Goal: Task Accomplishment & Management: Use online tool/utility

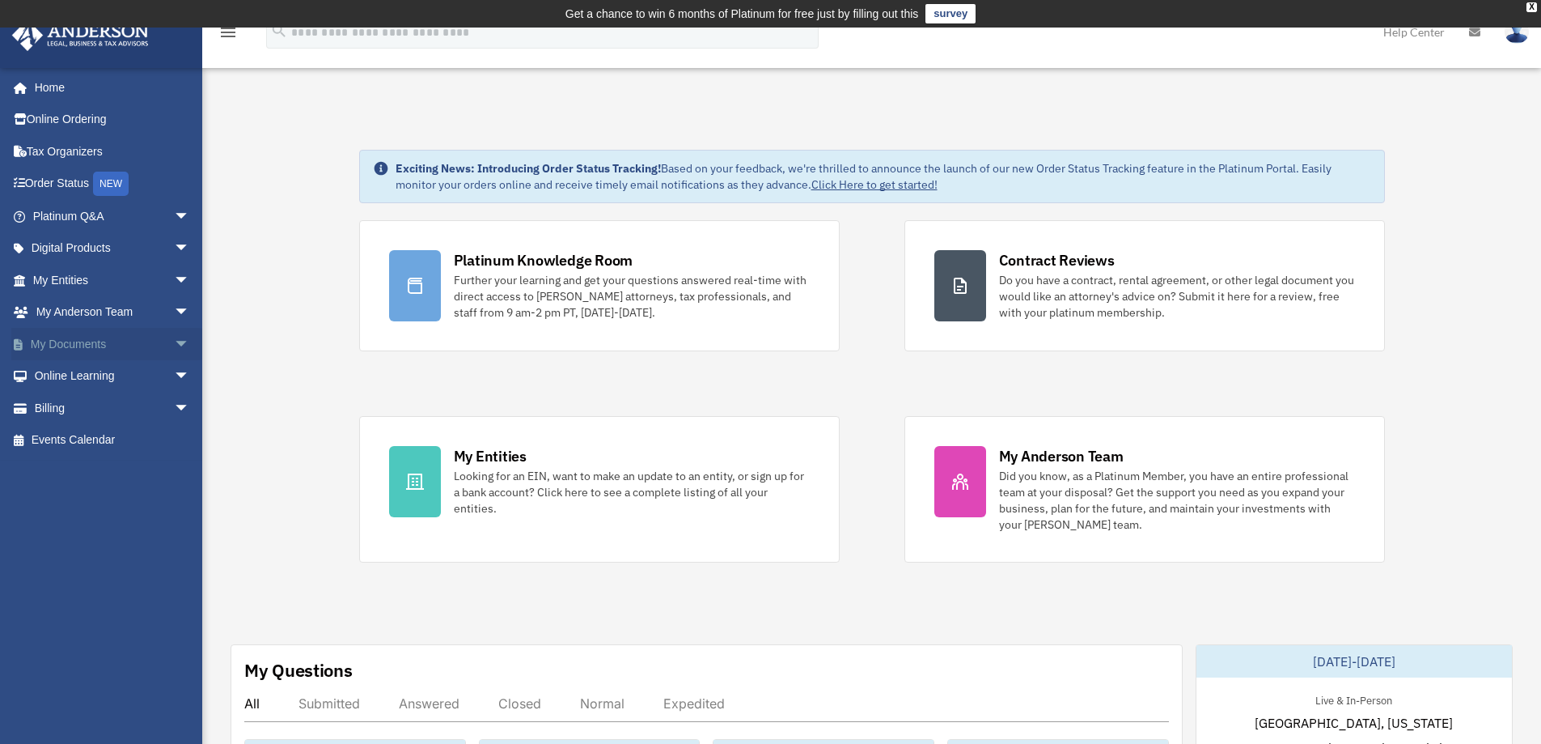
click at [87, 346] on link "My Documents arrow_drop_down" at bounding box center [112, 344] width 203 height 32
click at [174, 338] on span "arrow_drop_down" at bounding box center [190, 344] width 32 height 33
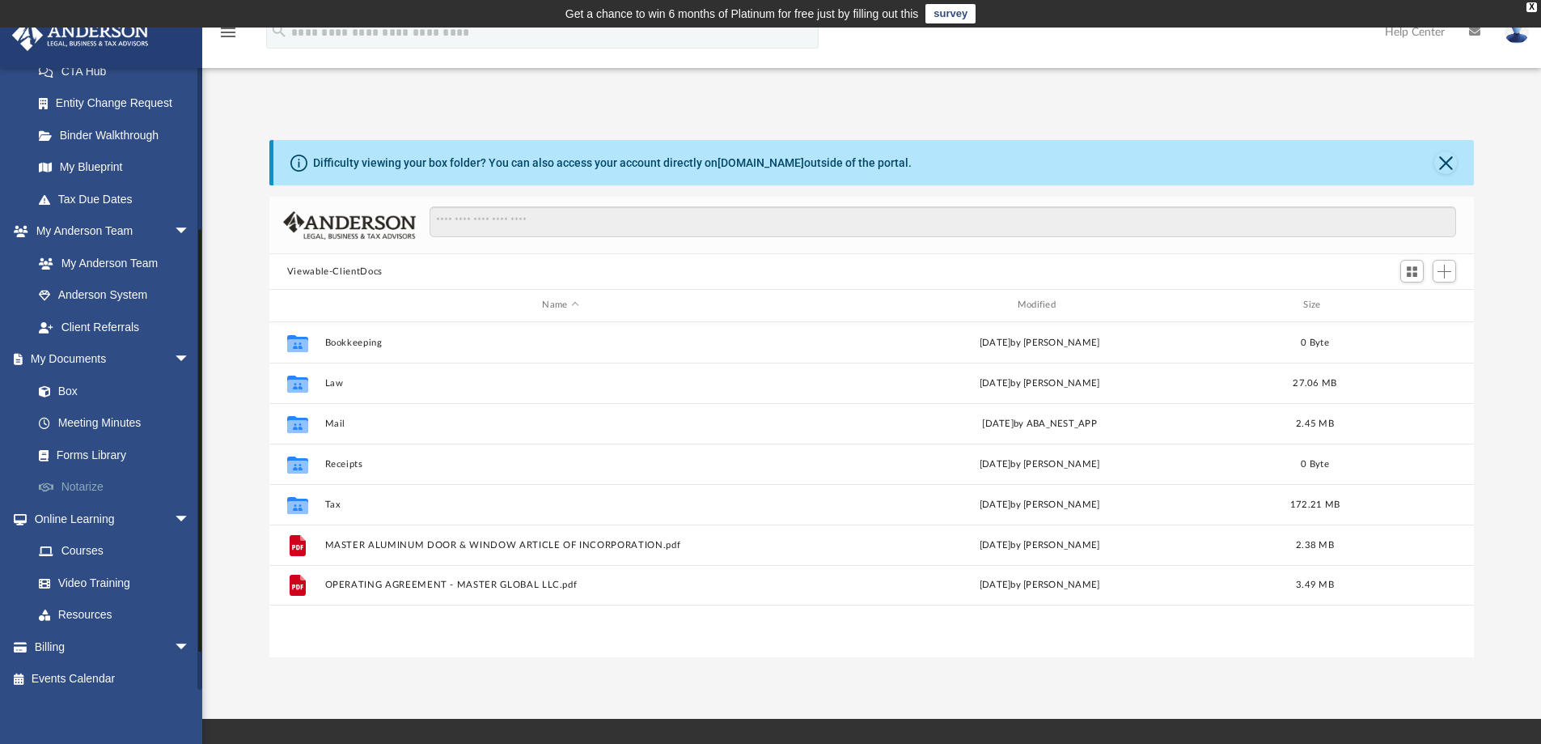
scroll to position [282, 0]
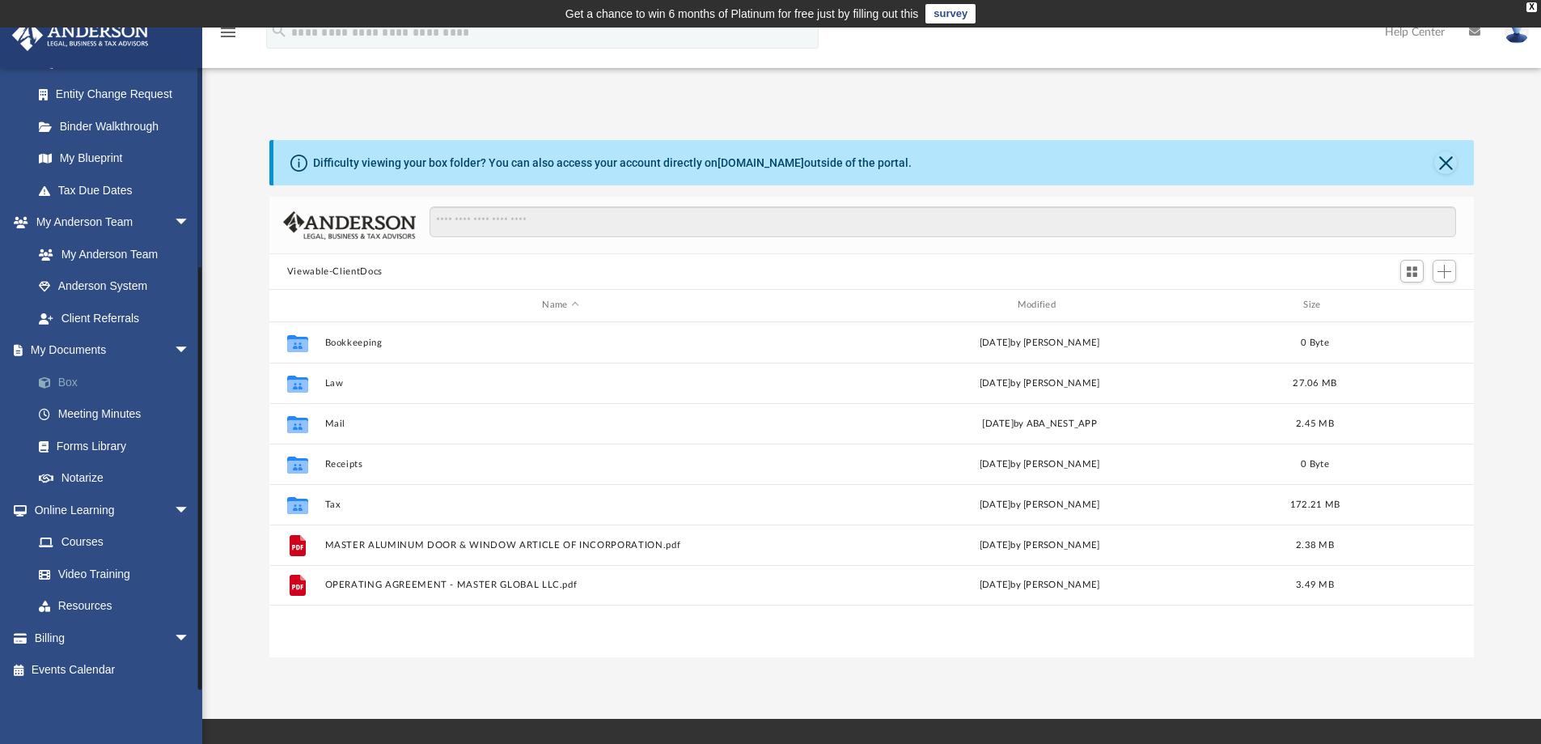
click at [87, 381] on link "Box" at bounding box center [119, 382] width 192 height 32
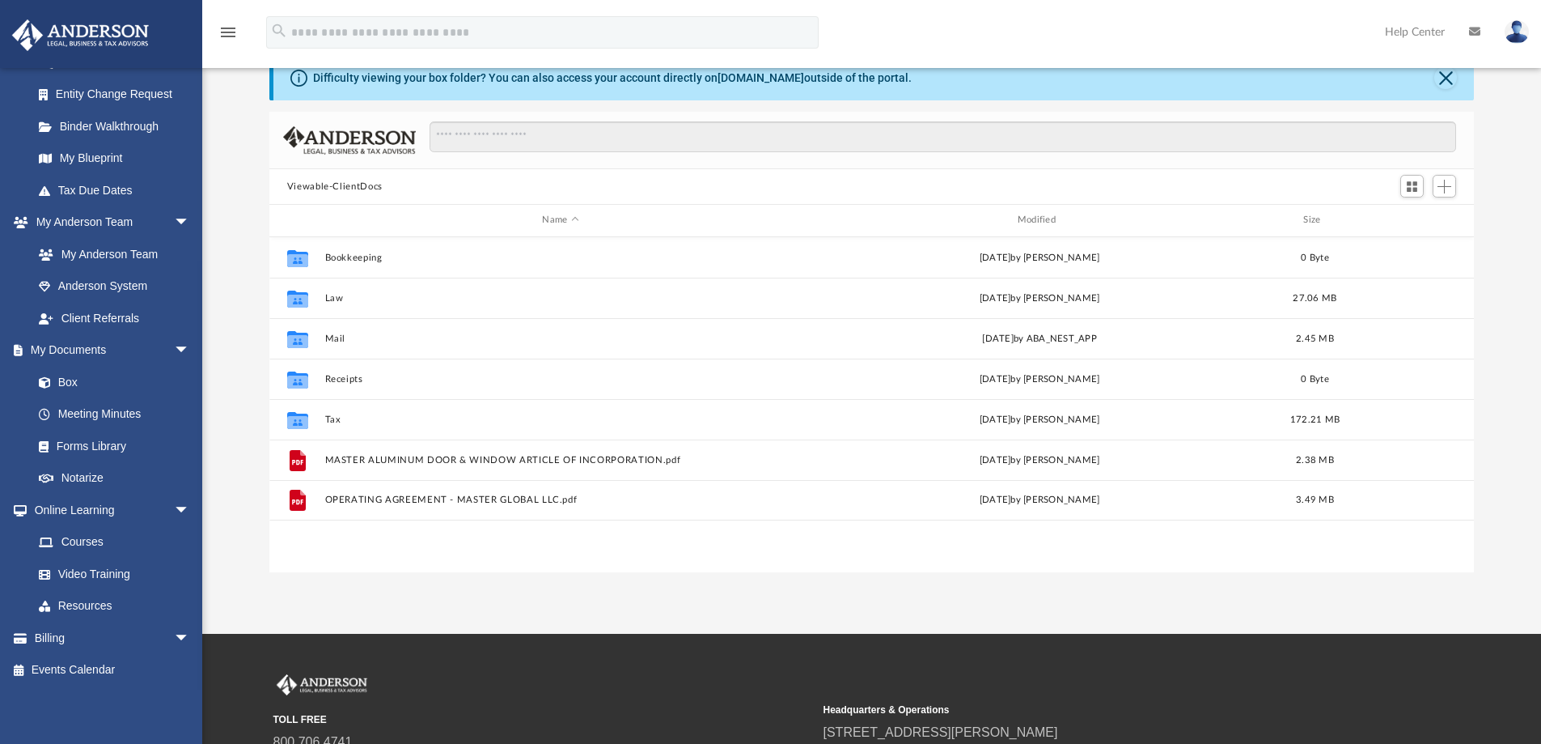
scroll to position [162, 0]
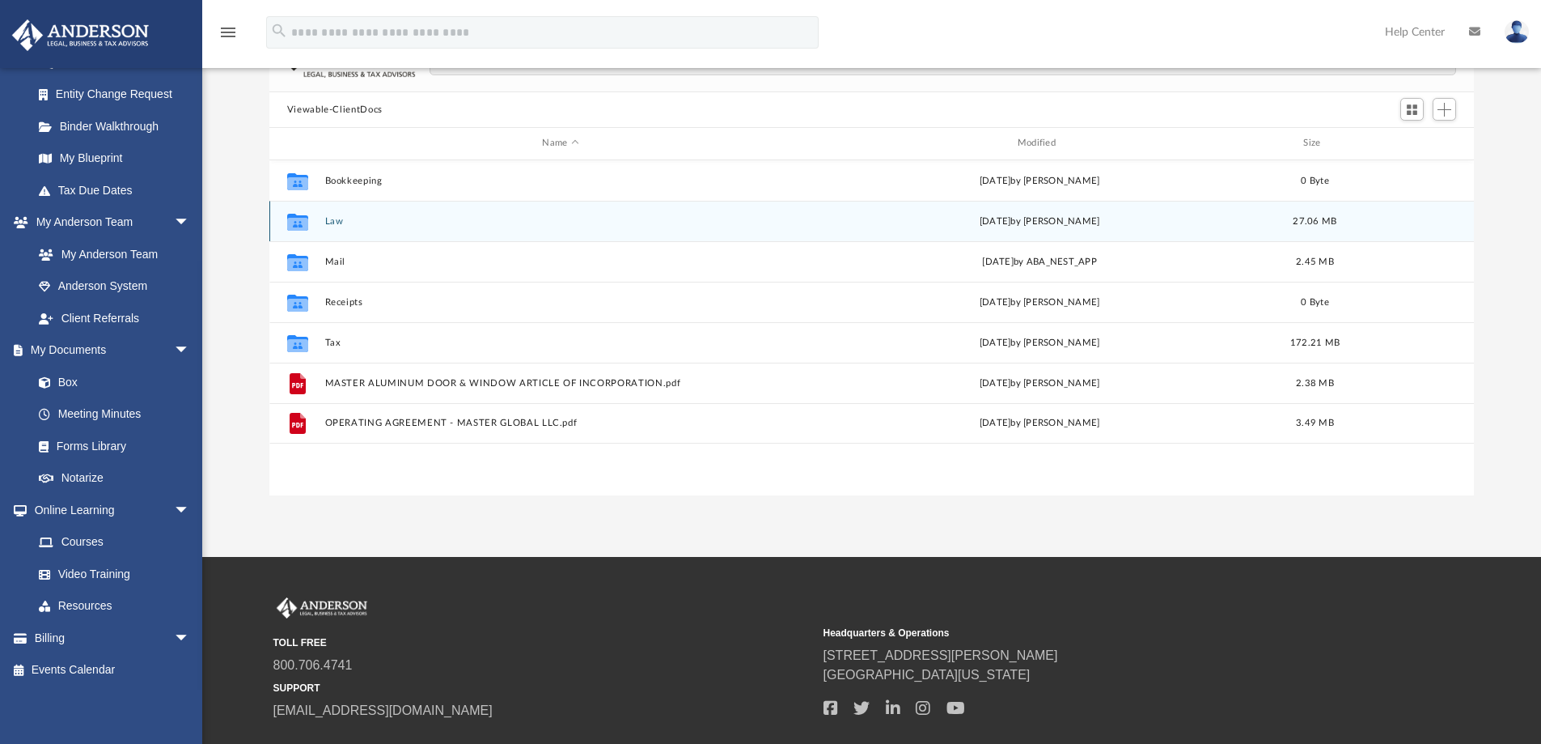
click at [332, 217] on button "Law" at bounding box center [560, 221] width 472 height 11
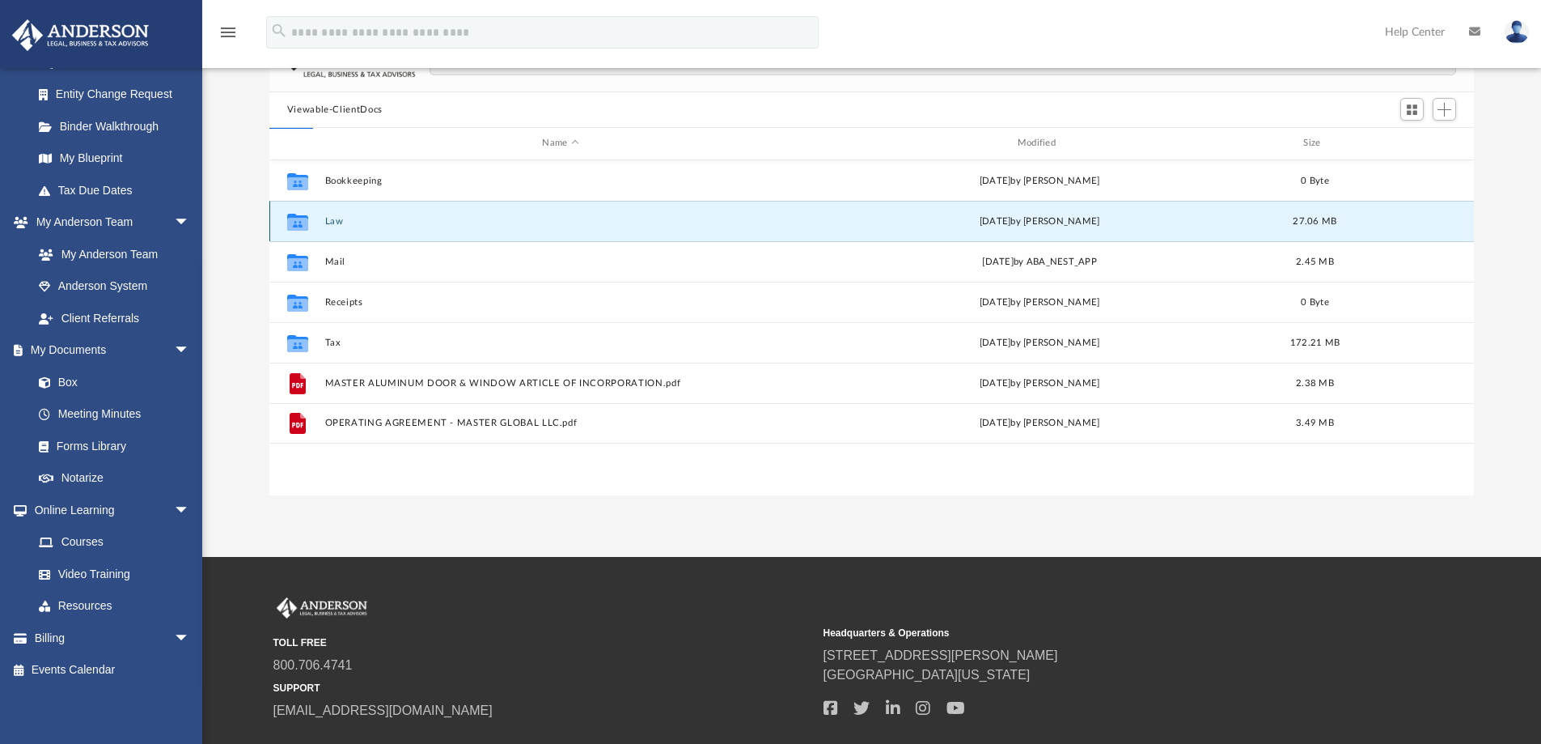
click at [332, 217] on button "Law" at bounding box center [560, 221] width 472 height 11
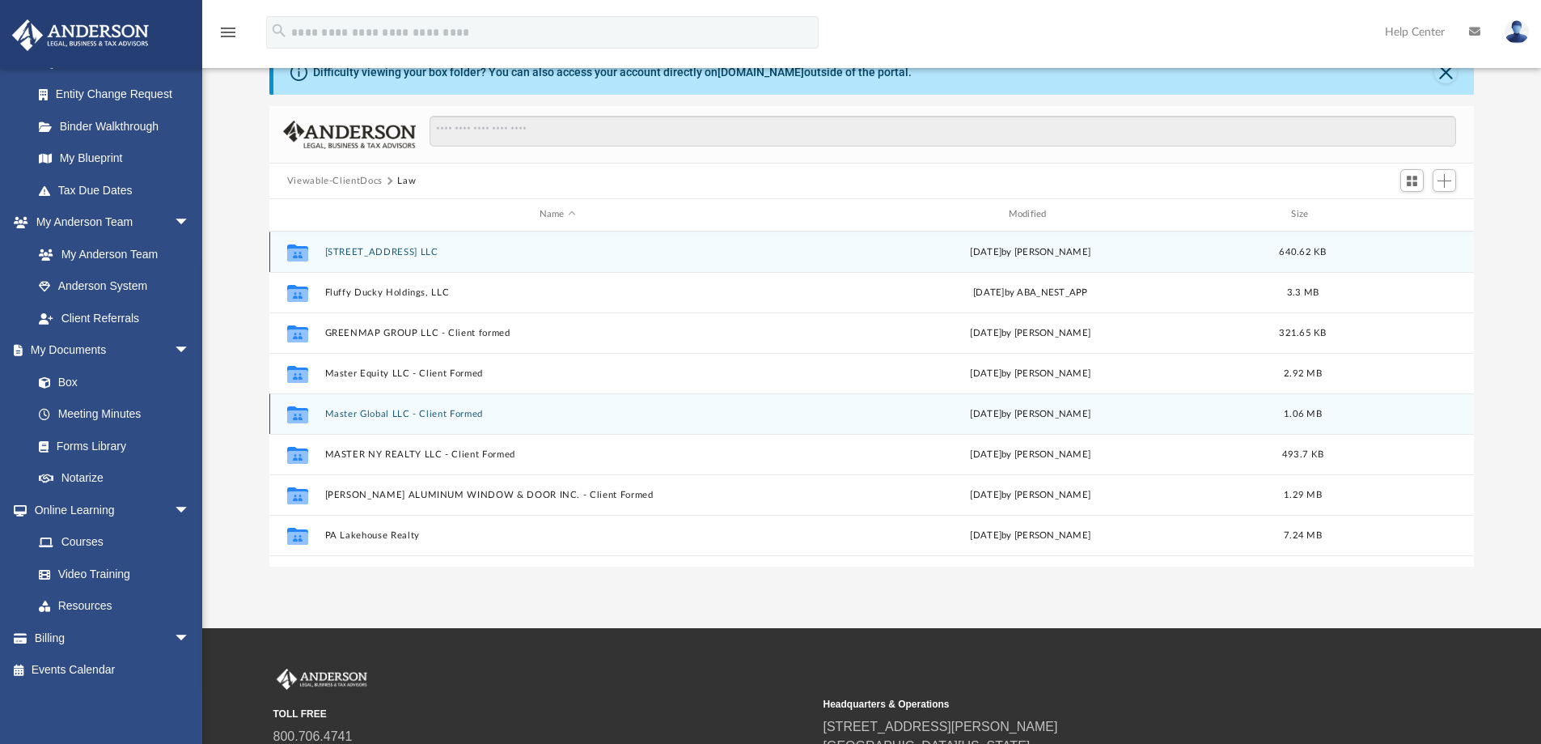
scroll to position [0, 0]
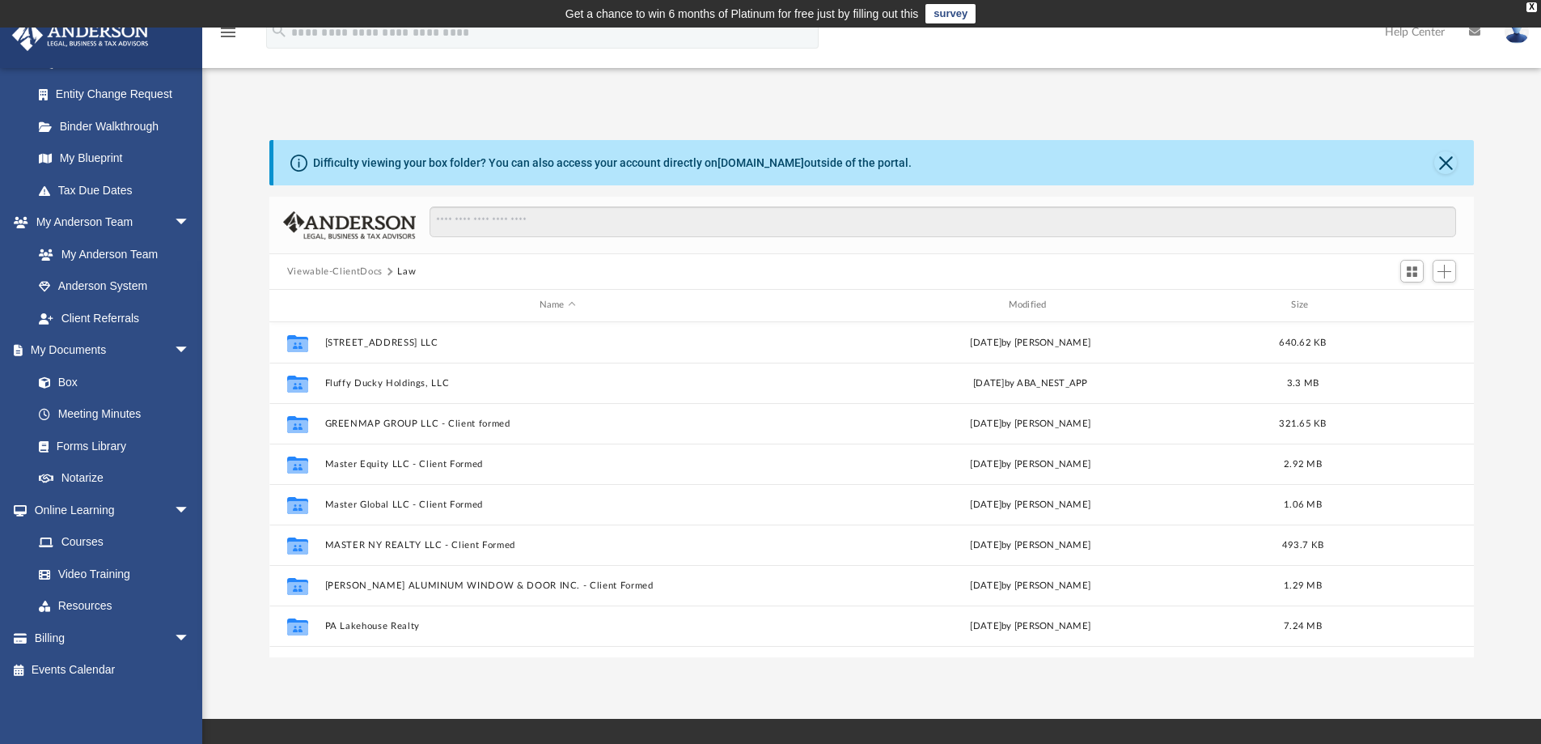
click at [354, 270] on button "Viewable-ClientDocs" at bounding box center [334, 272] width 95 height 15
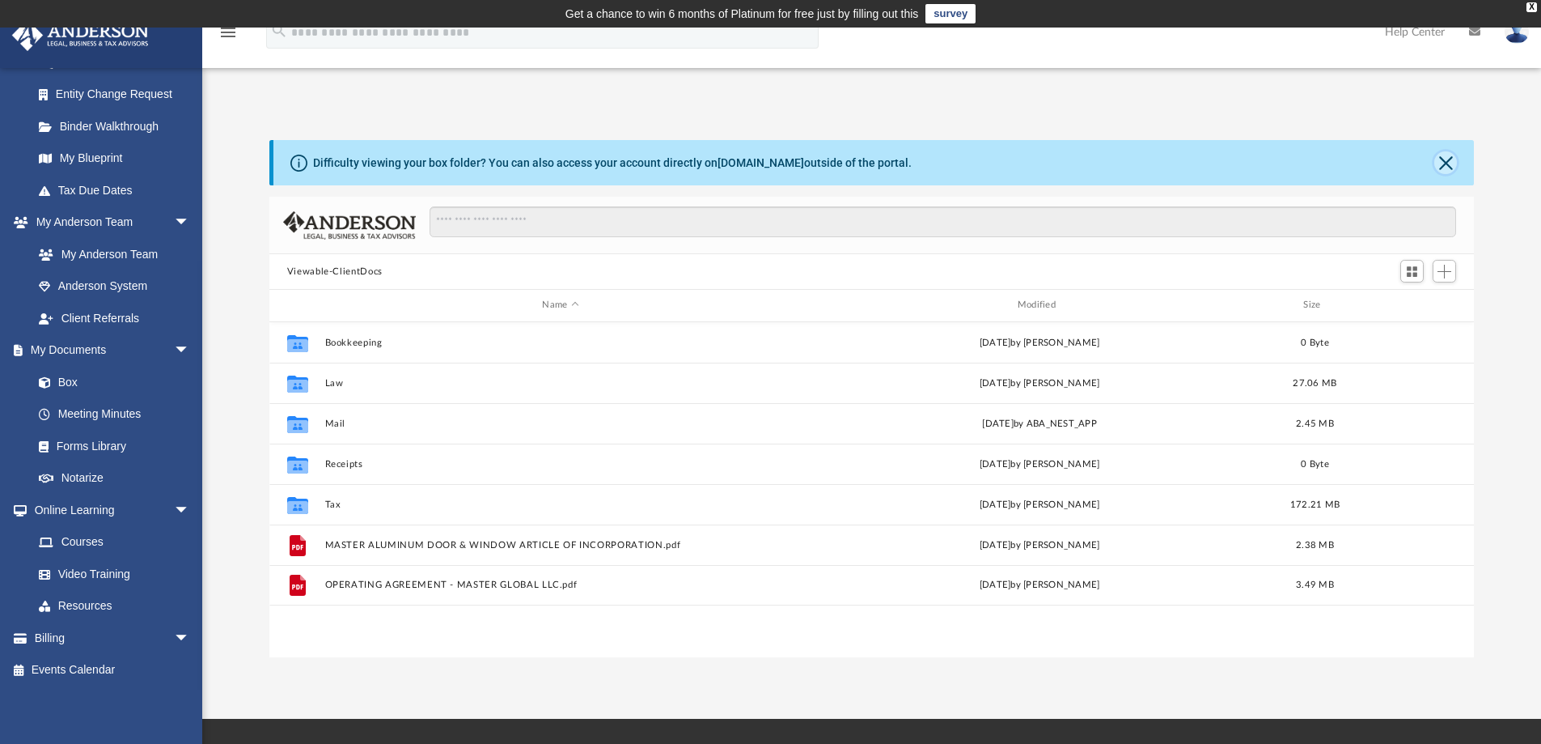
click at [1445, 155] on button "Close" at bounding box center [1445, 162] width 23 height 23
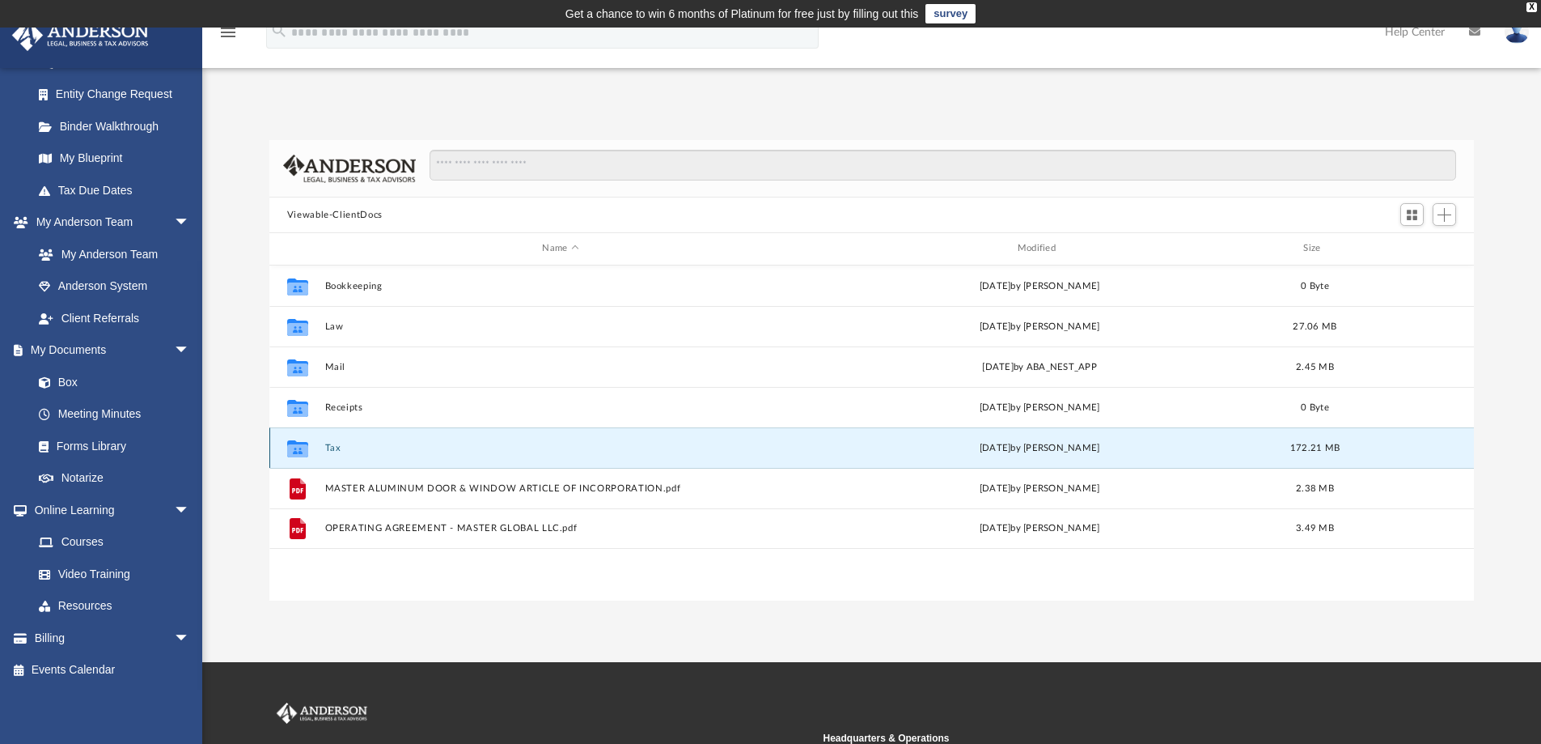
click at [337, 447] on button "Tax" at bounding box center [560, 448] width 472 height 11
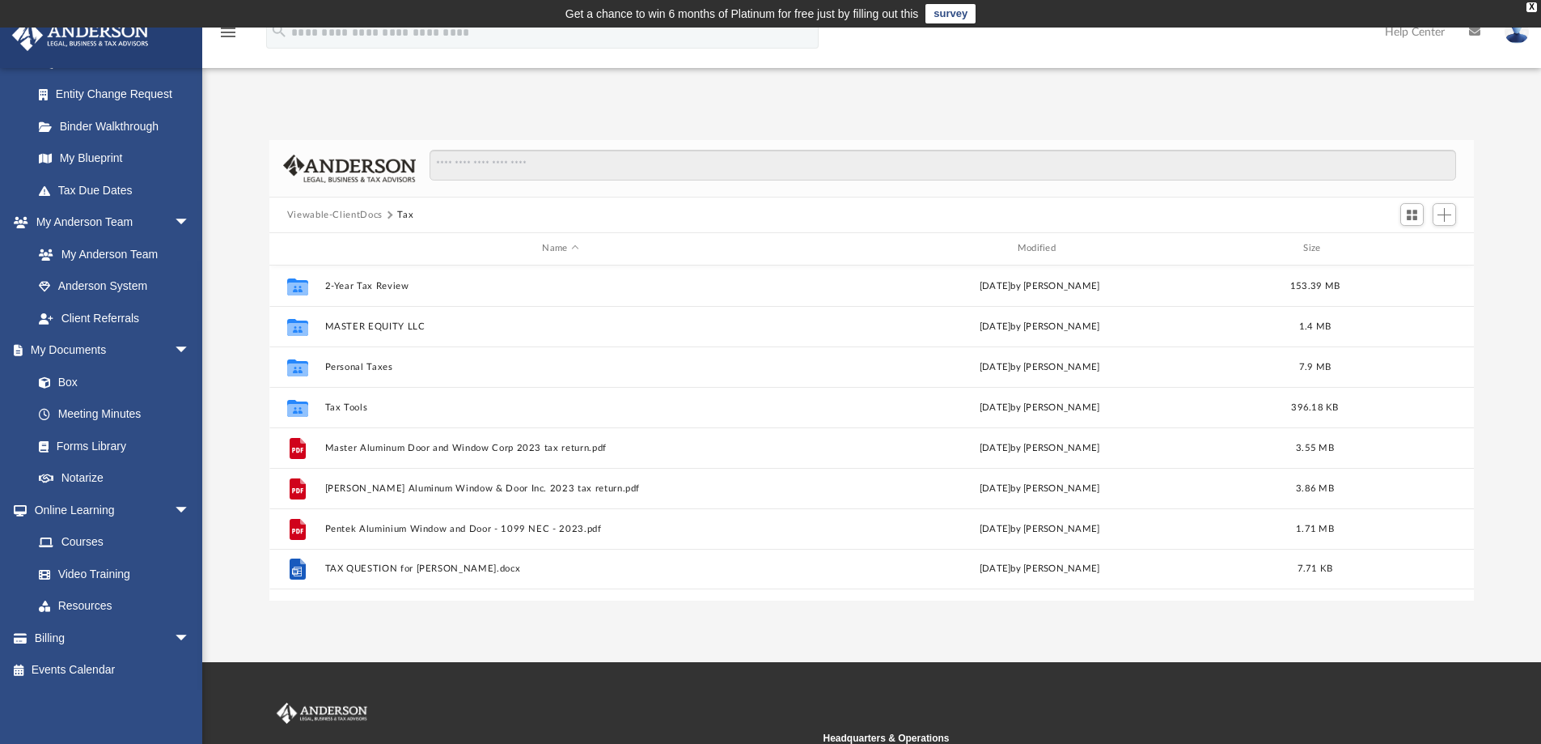
click at [366, 216] on button "Viewable-ClientDocs" at bounding box center [334, 215] width 95 height 15
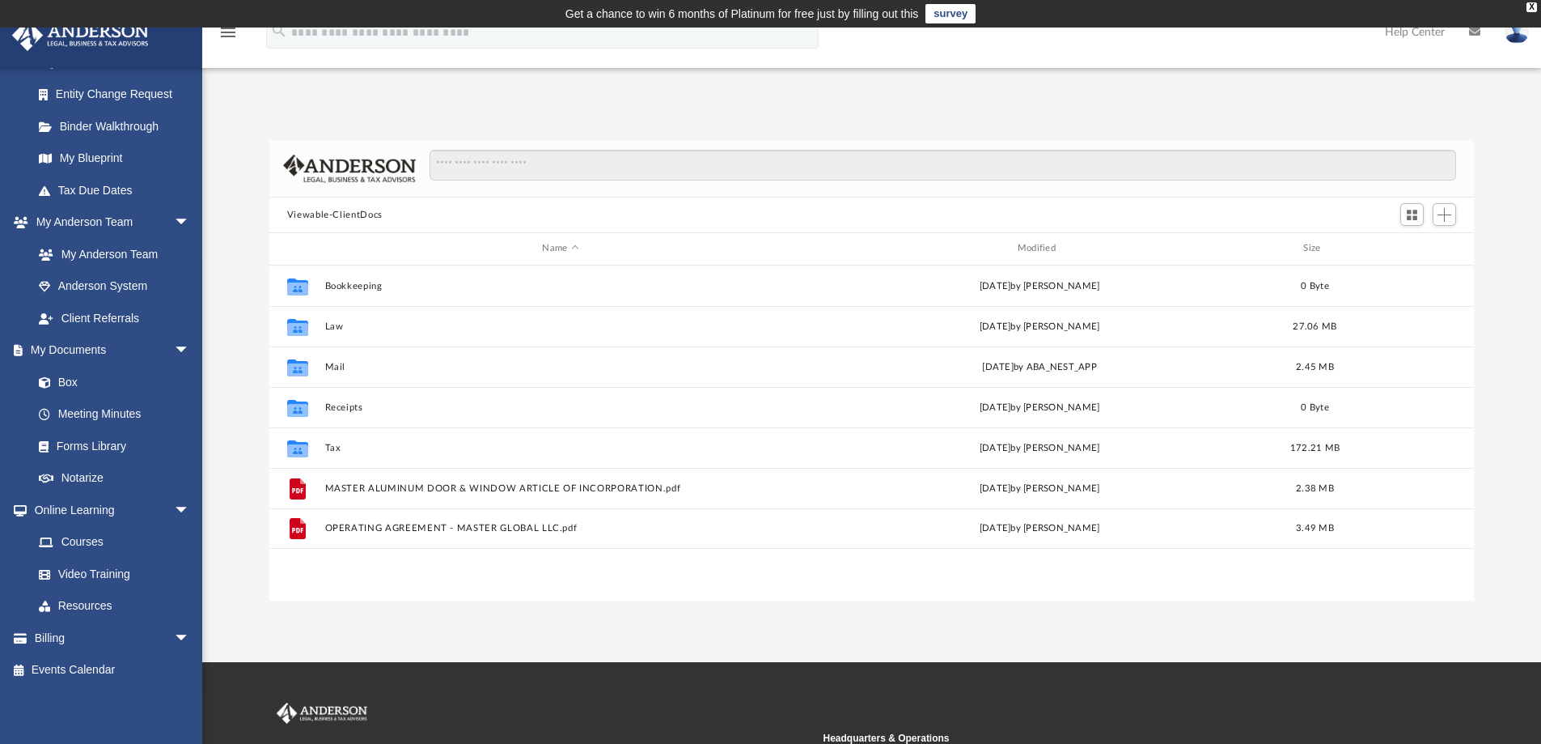
click at [461, 578] on div "Collaborated Folder Bookkeeping Fri Jul 22 2022 by Kim Lucas 0 Byte Collaborate…" at bounding box center [872, 432] width 1206 height 335
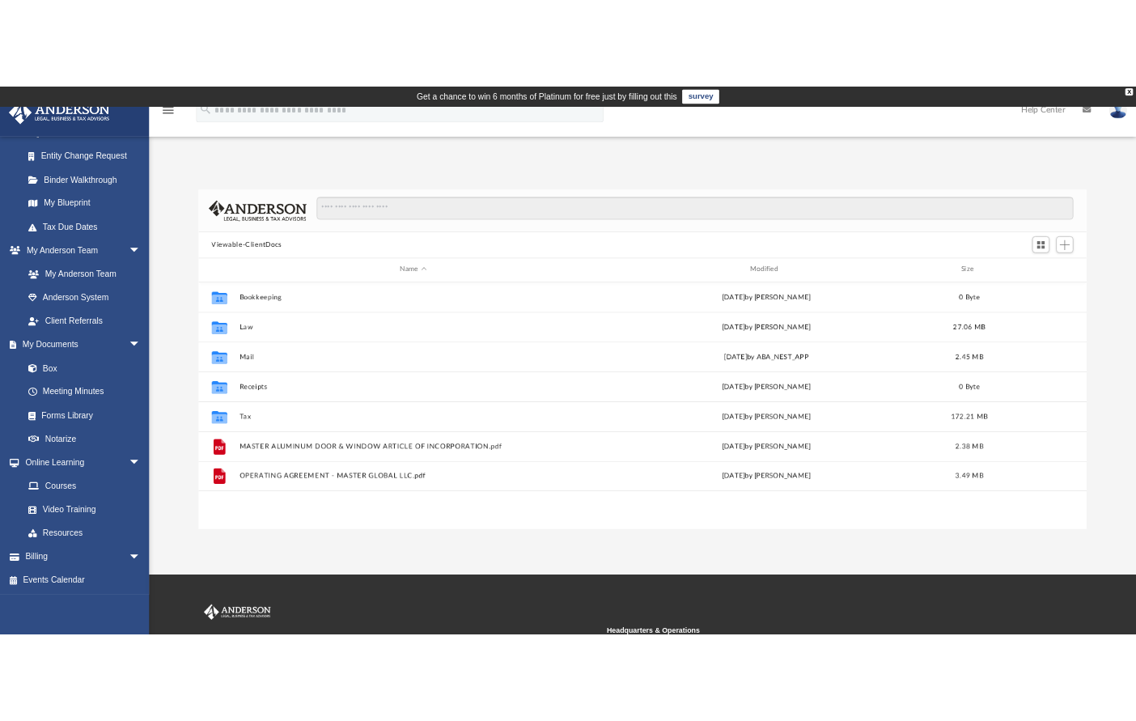
scroll to position [356, 828]
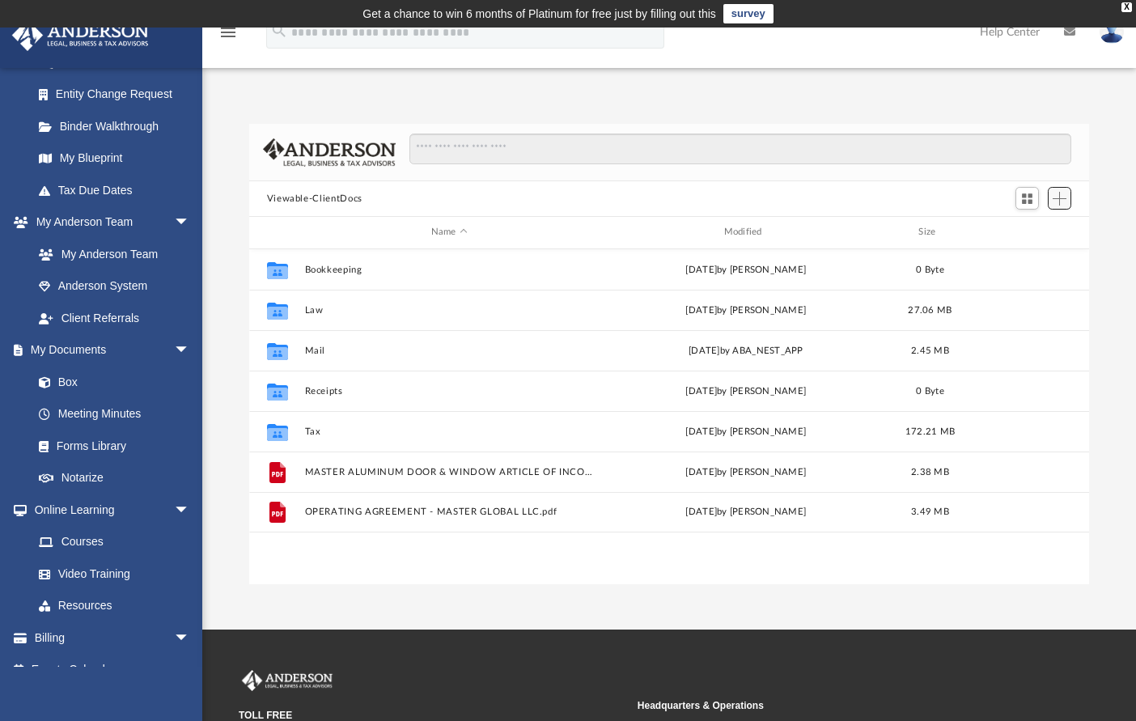
click at [1059, 195] on span "Add" at bounding box center [1060, 199] width 14 height 14
click at [1053, 229] on li "Upload" at bounding box center [1037, 230] width 52 height 17
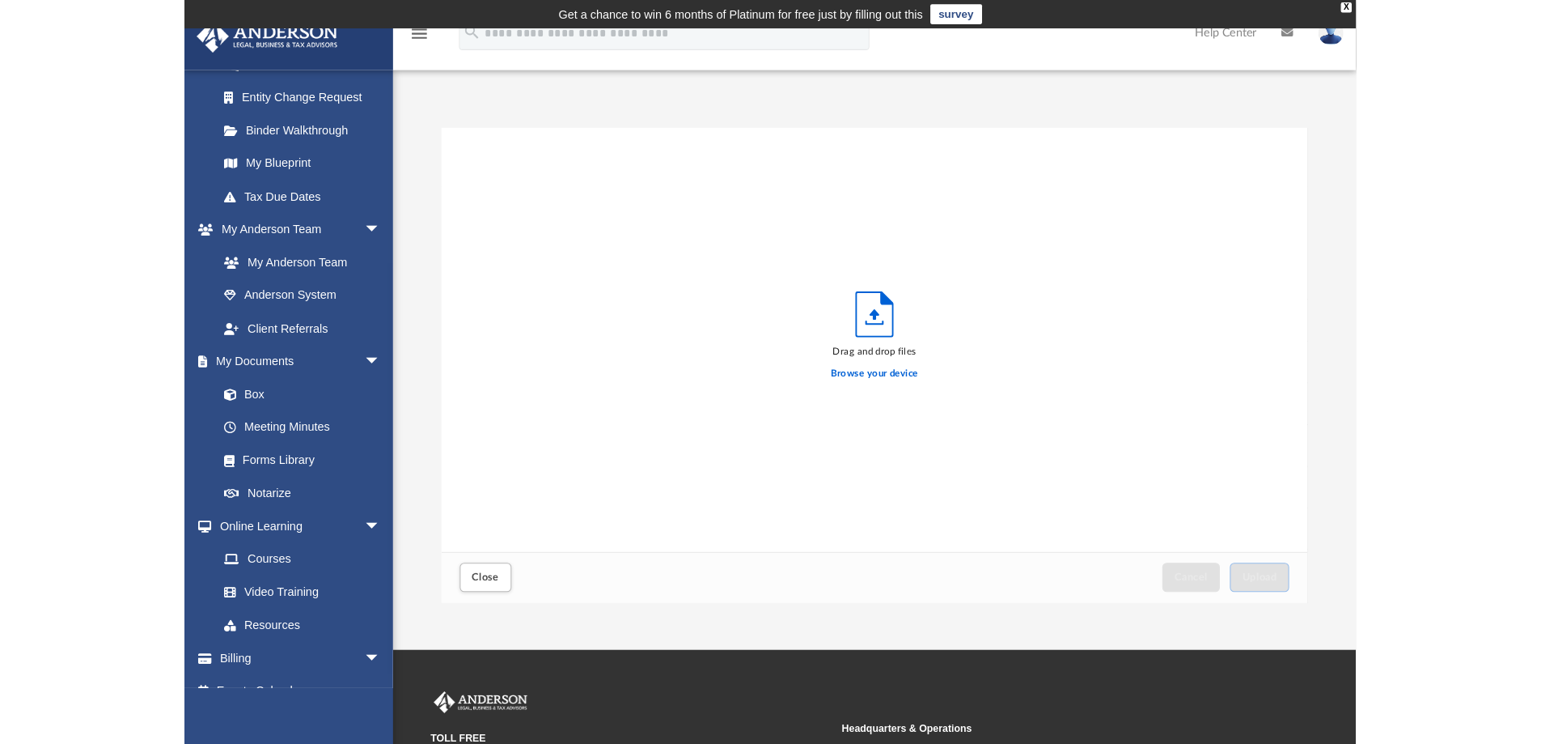
scroll to position [398, 828]
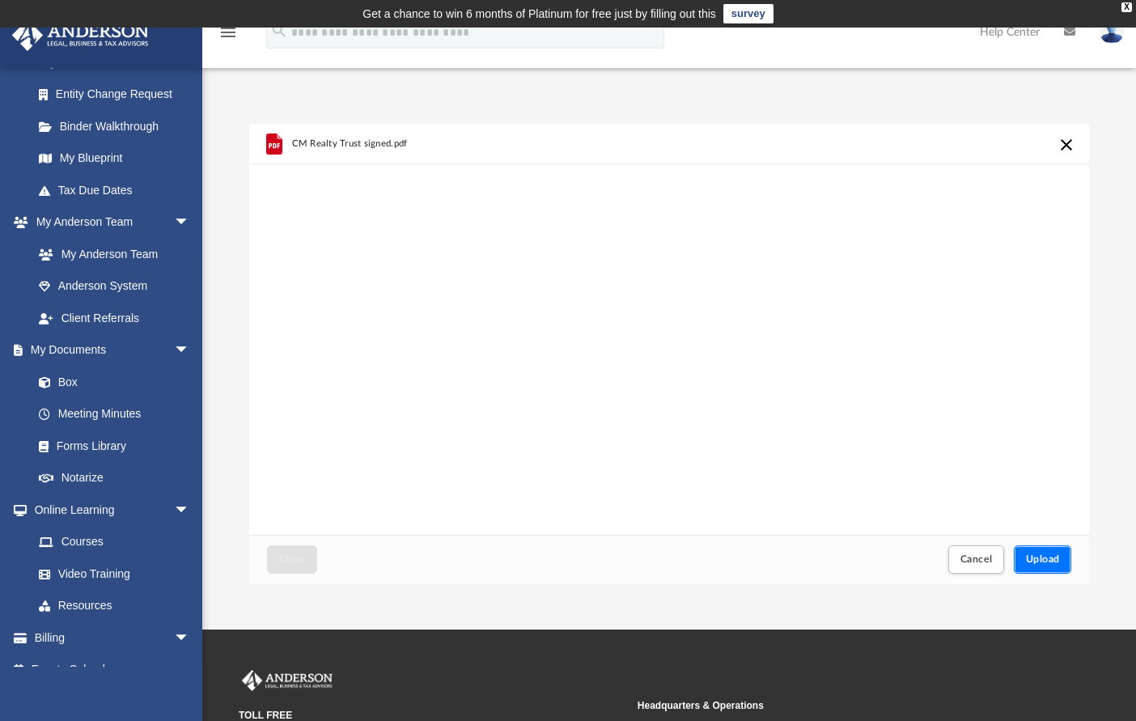
click at [1040, 557] on span "Upload" at bounding box center [1043, 559] width 34 height 10
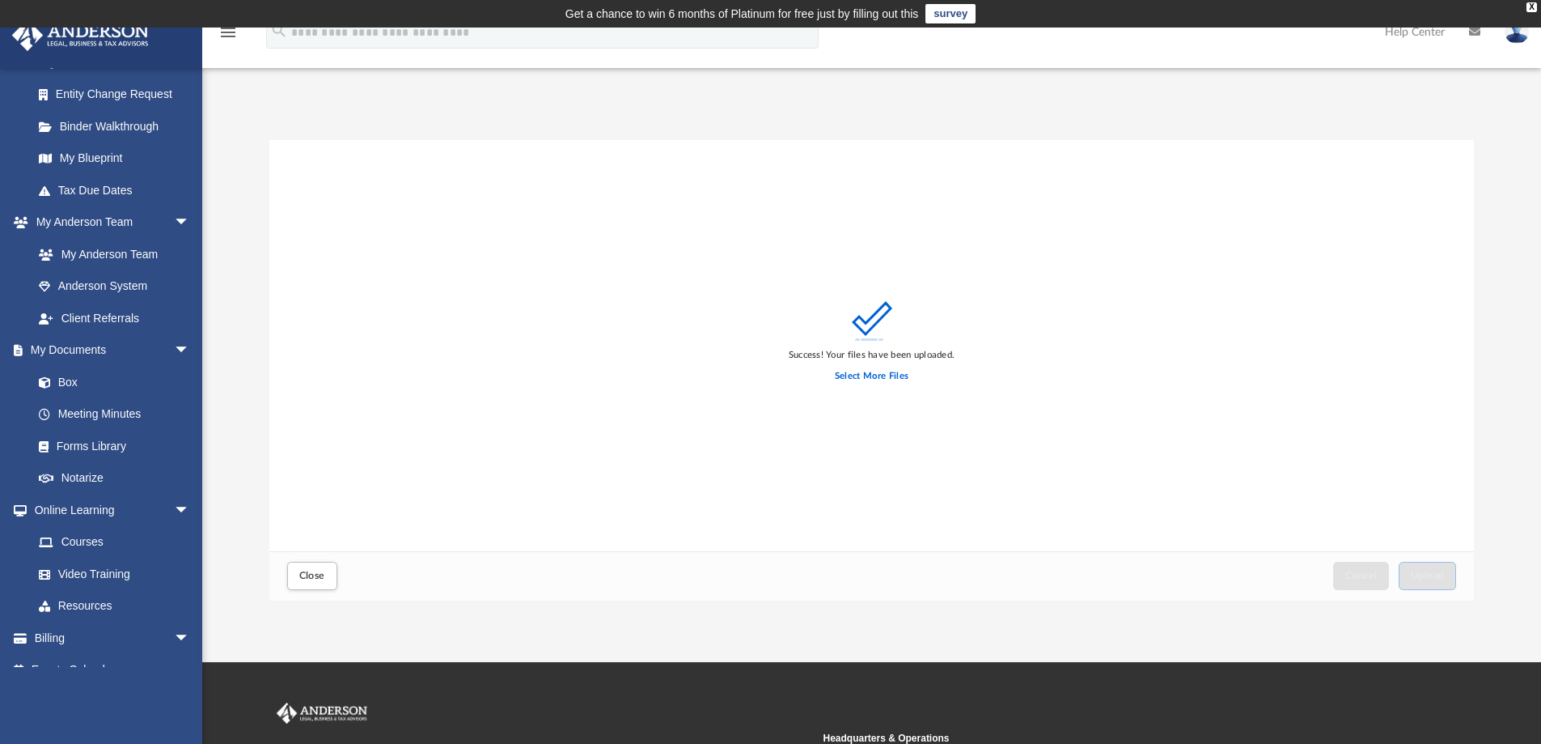
scroll to position [398, 1193]
click at [325, 575] on button "Close" at bounding box center [312, 575] width 50 height 28
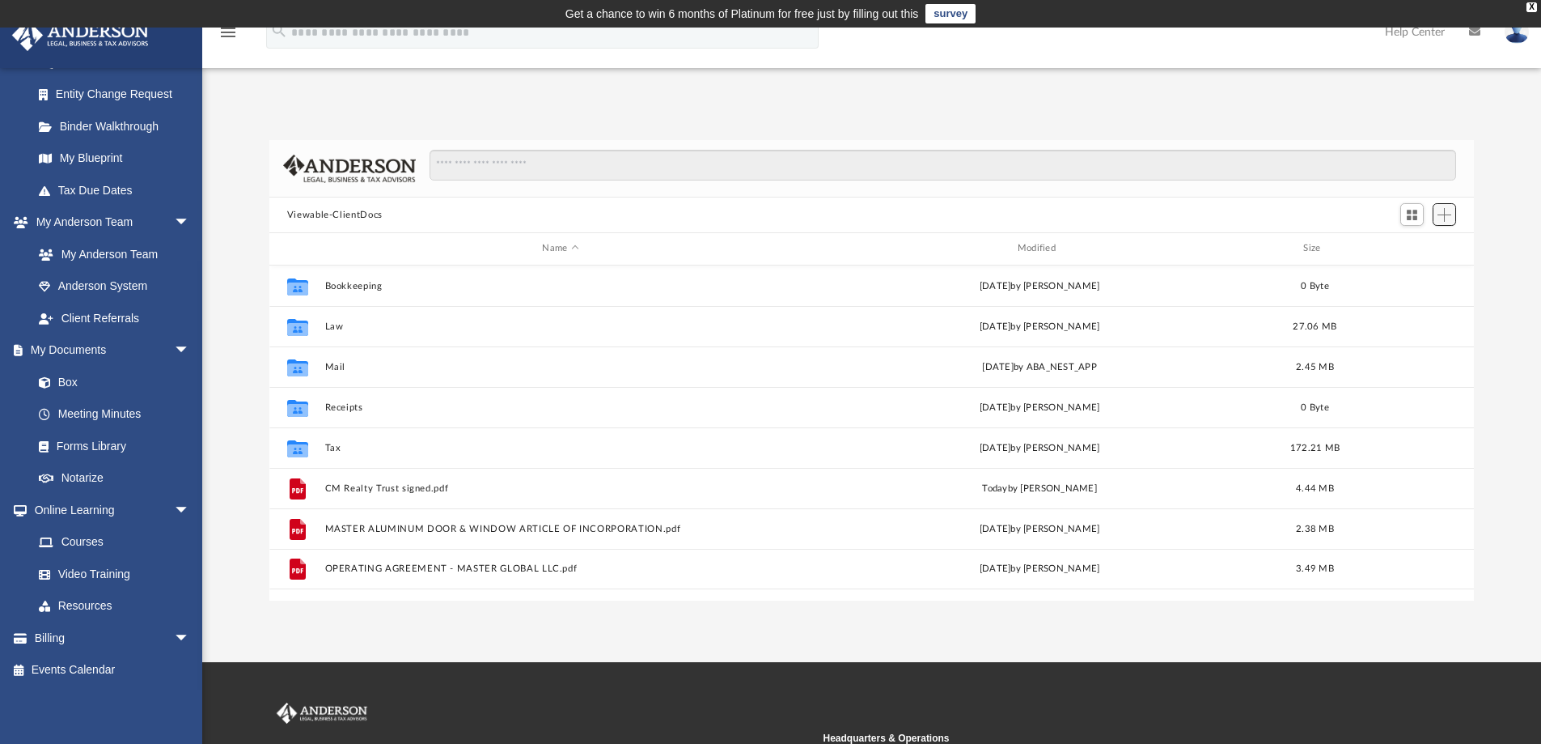
click at [1450, 218] on span "Add" at bounding box center [1445, 215] width 14 height 14
click at [1417, 249] on li "Upload" at bounding box center [1422, 247] width 52 height 17
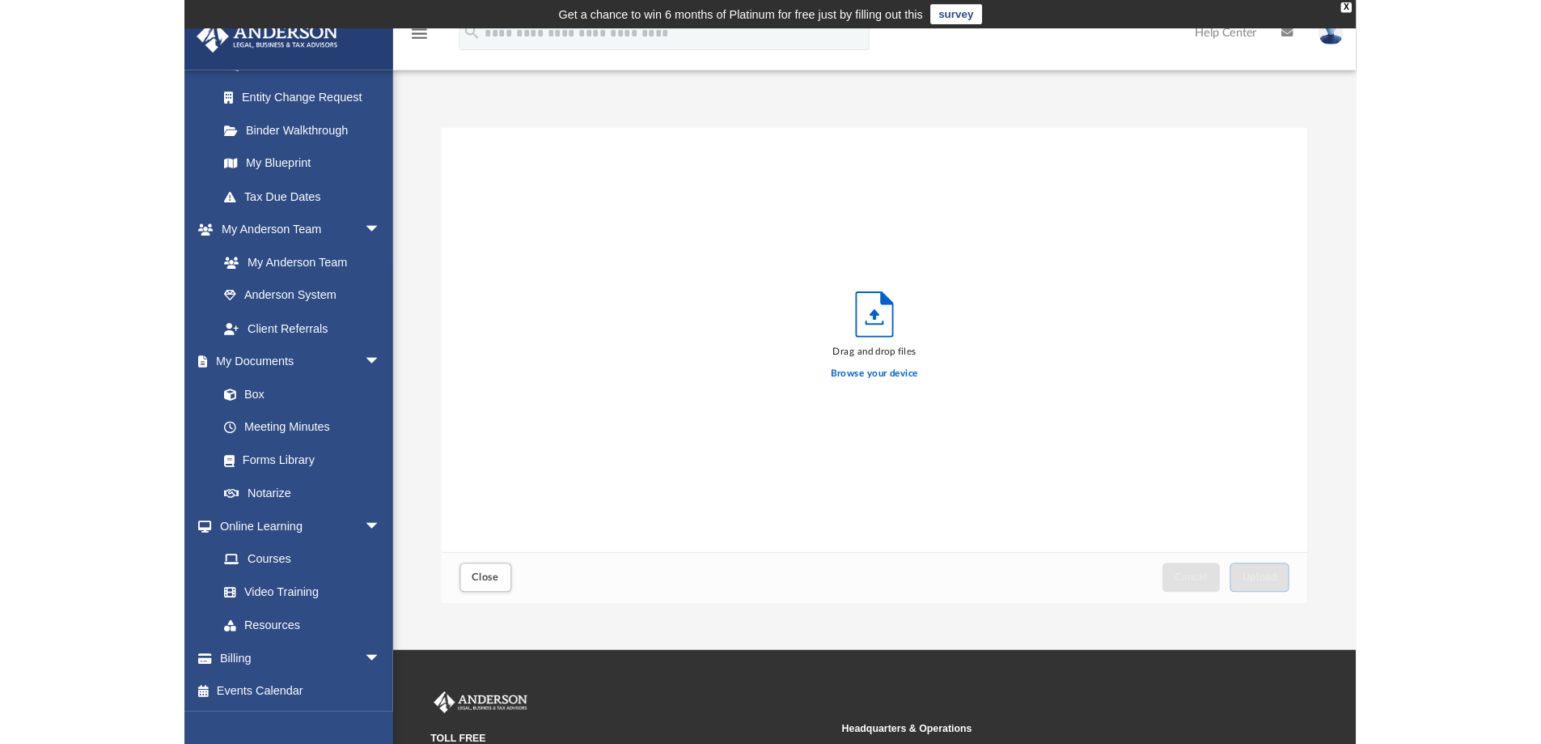
scroll to position [398, 828]
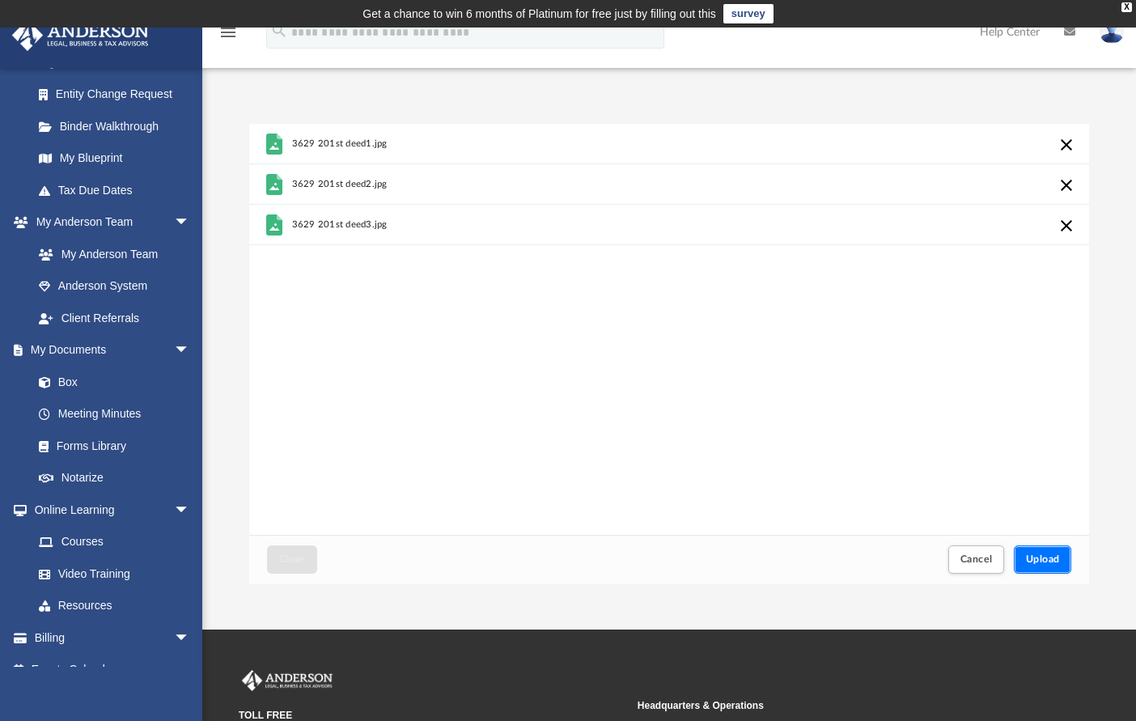
click at [1034, 553] on button "Upload" at bounding box center [1043, 559] width 58 height 28
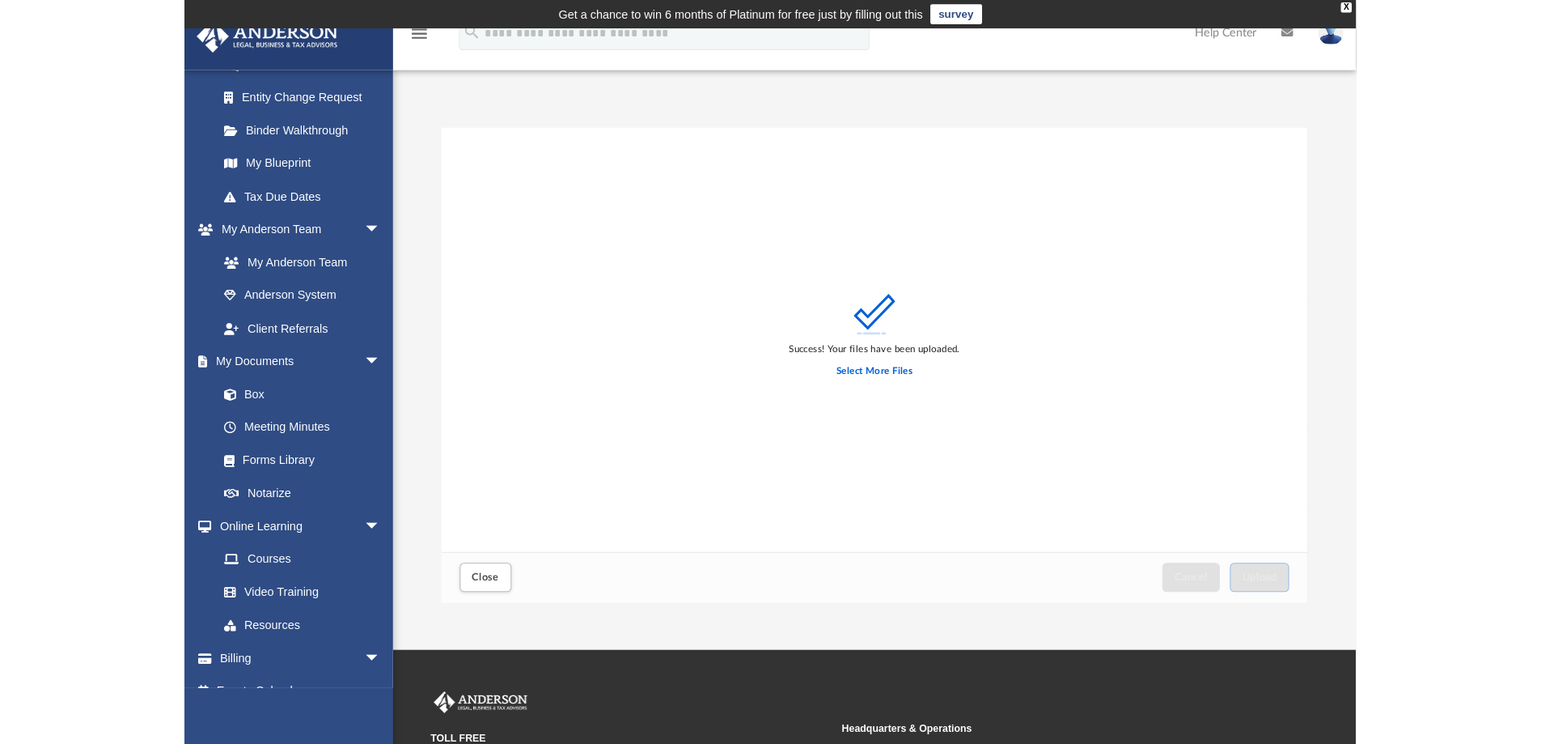
scroll to position [398, 1193]
